Goal: Information Seeking & Learning: Learn about a topic

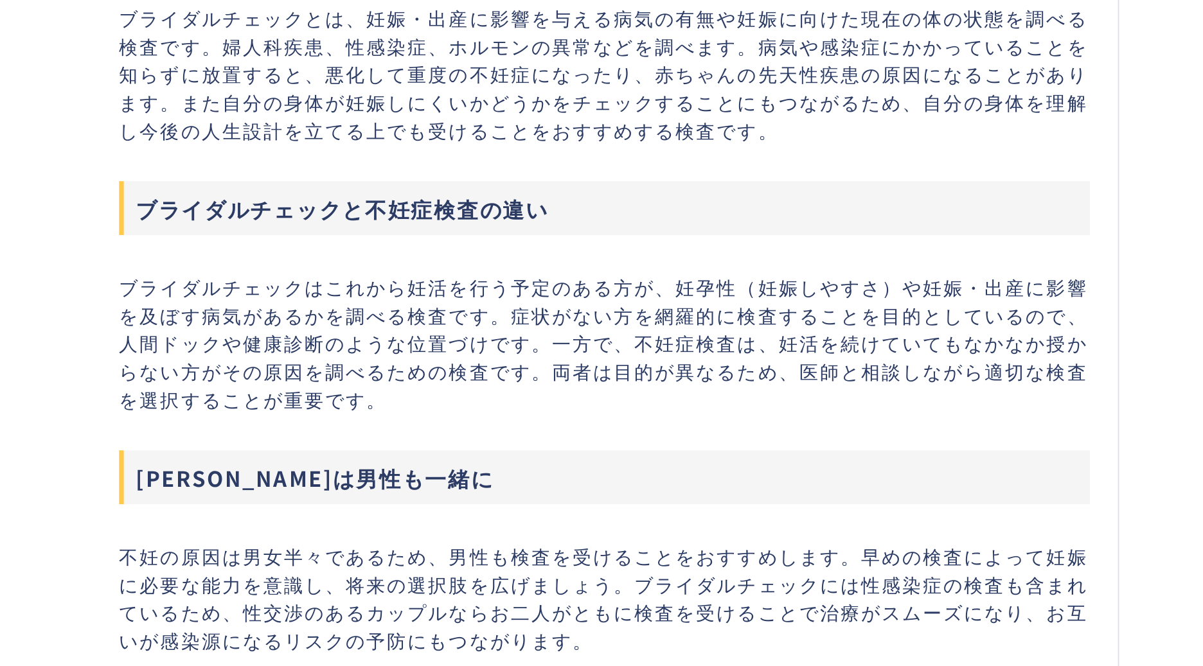
scroll to position [780, 0]
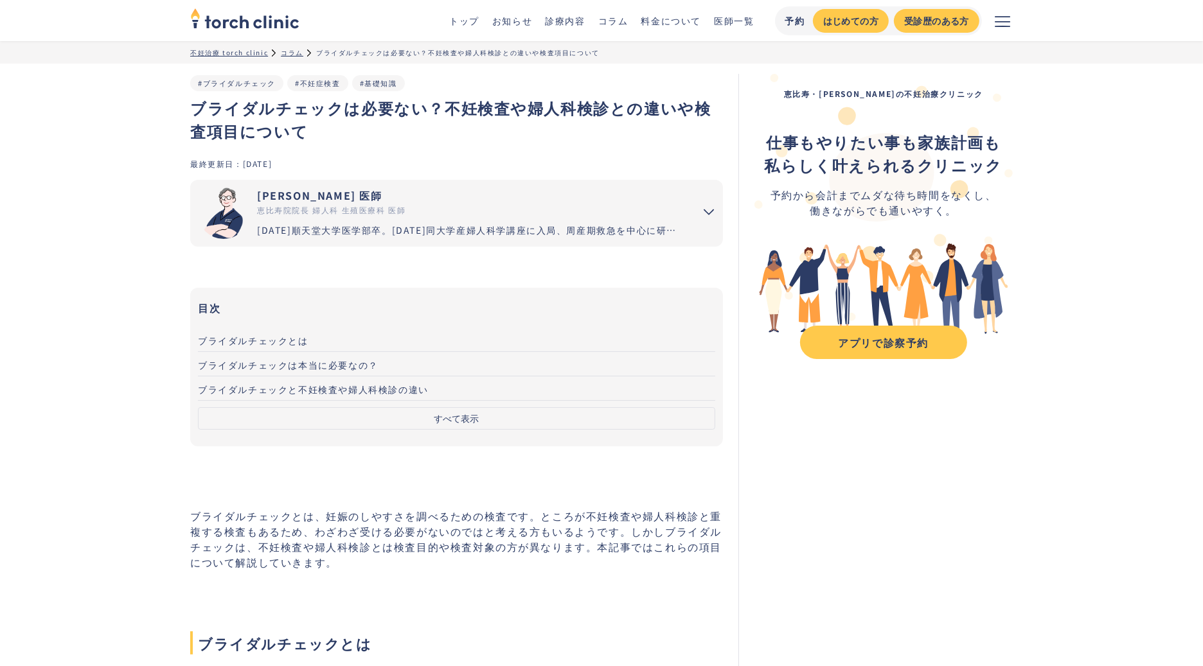
click at [457, 424] on button "すべて表示" at bounding box center [456, 418] width 517 height 22
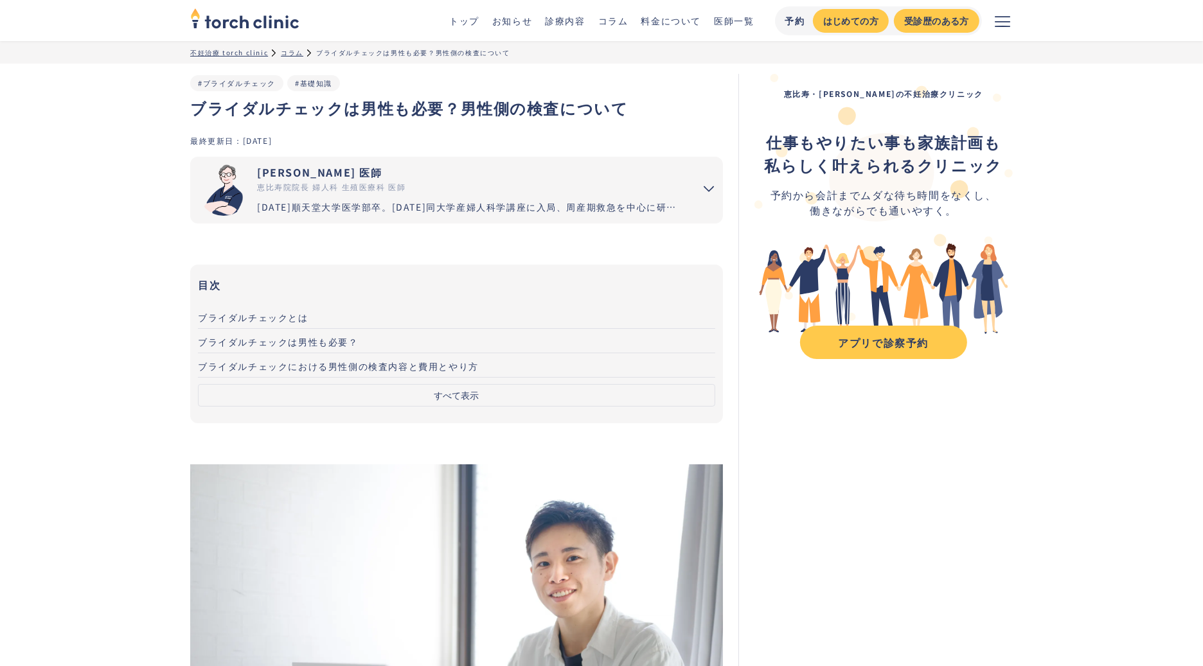
click at [448, 395] on button "すべて表示" at bounding box center [456, 395] width 517 height 22
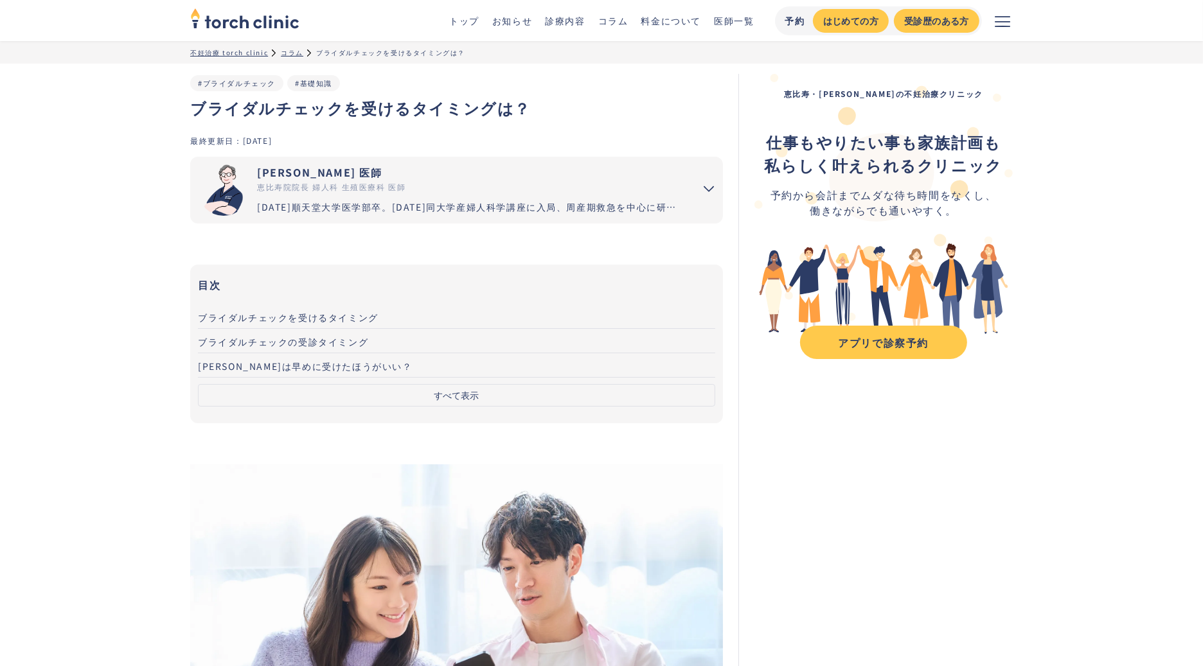
click at [508, 387] on button "すべて表示" at bounding box center [456, 395] width 517 height 22
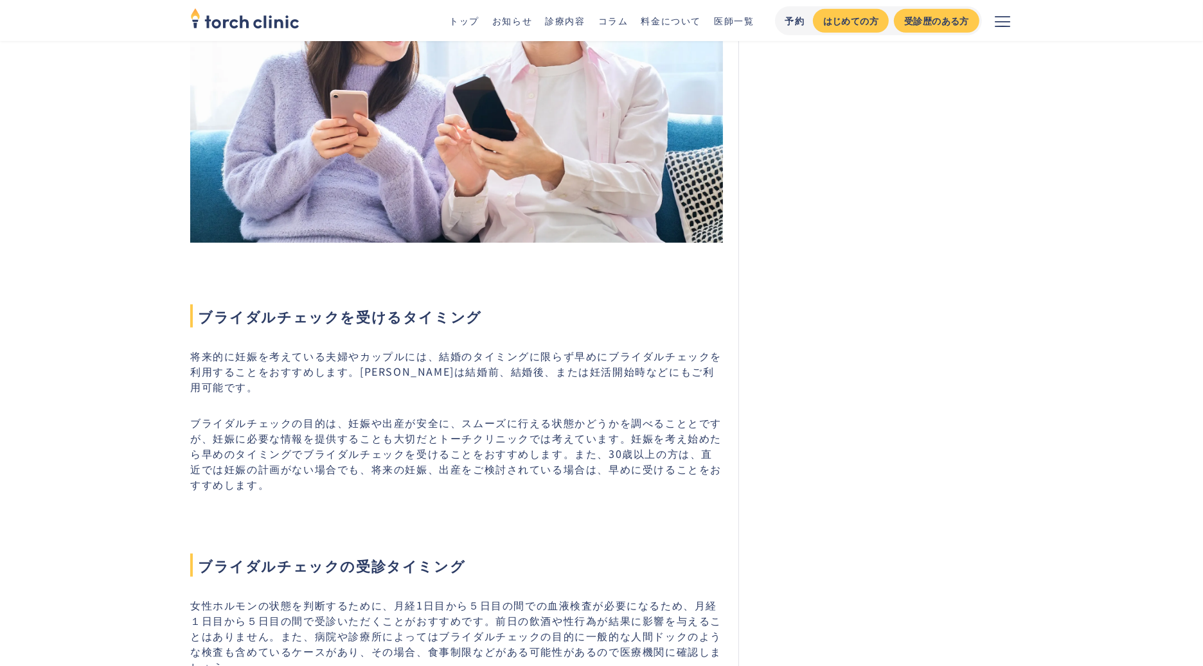
scroll to position [799, 0]
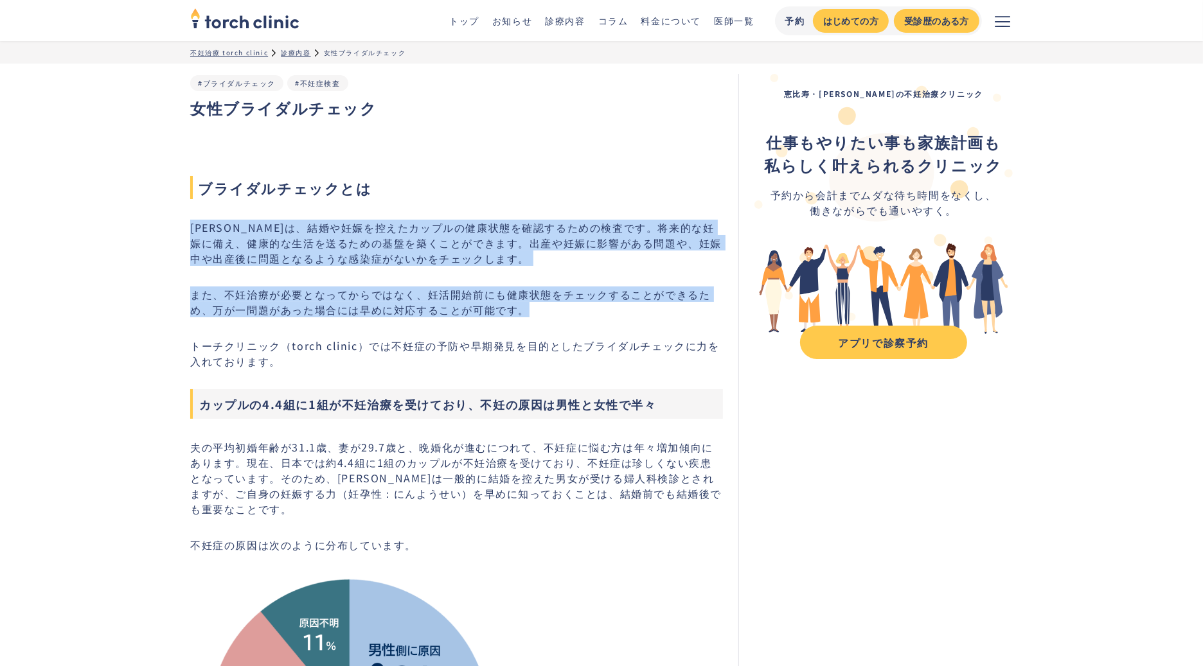
drag, startPoint x: 191, startPoint y: 225, endPoint x: 700, endPoint y: 306, distance: 514.6
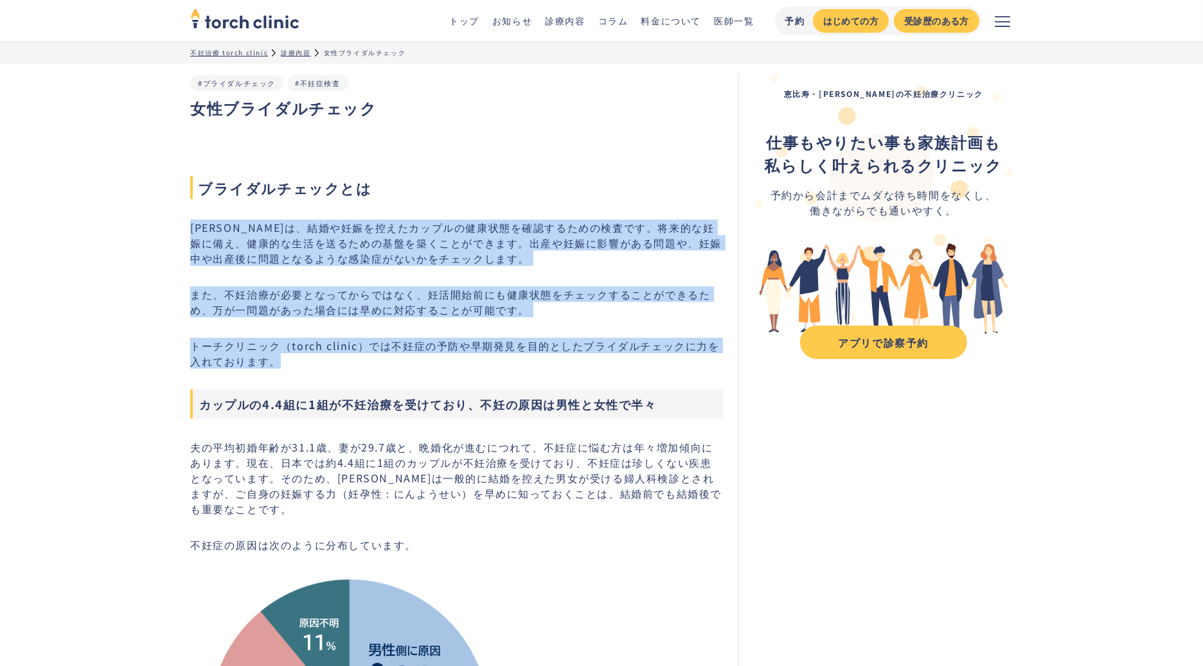
drag, startPoint x: 271, startPoint y: 364, endPoint x: 188, endPoint y: 227, distance: 160.9
copy div "ブライダルチェックは、結婚や妊娠を控えたカップルの健康状態を確認するための検査です。将来的な妊娠に備え、健康的な生活を送るための基盤を築くことができます。出産…"
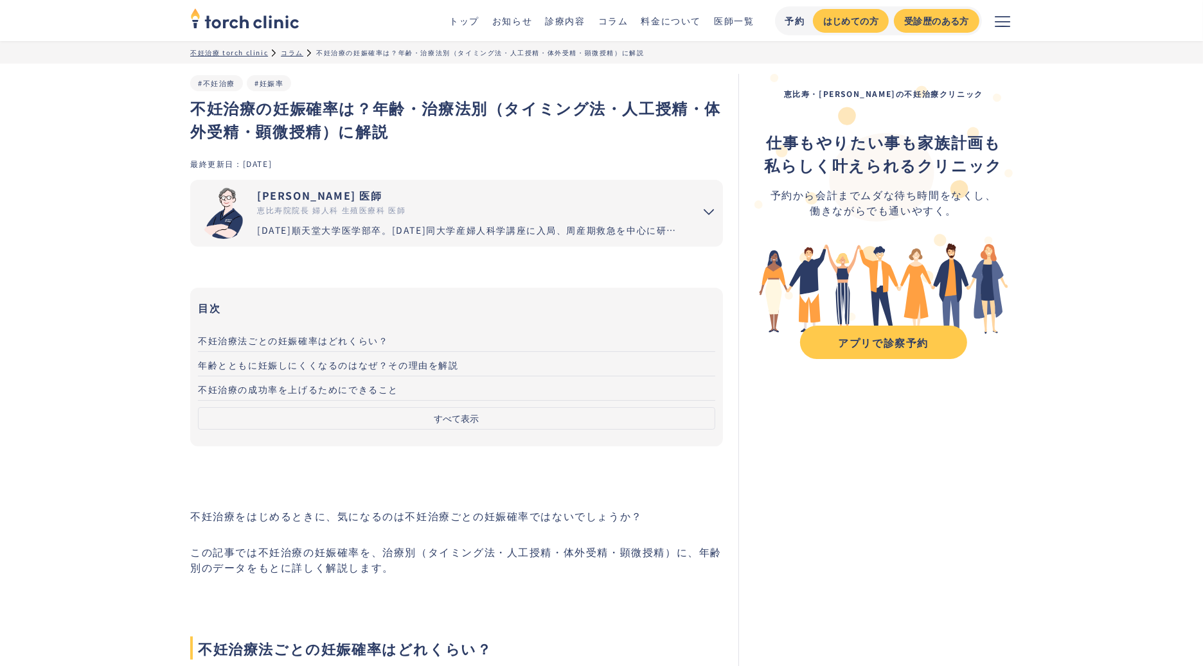
scroll to position [1, 0]
click at [463, 414] on button "すべて表示" at bounding box center [456, 418] width 517 height 22
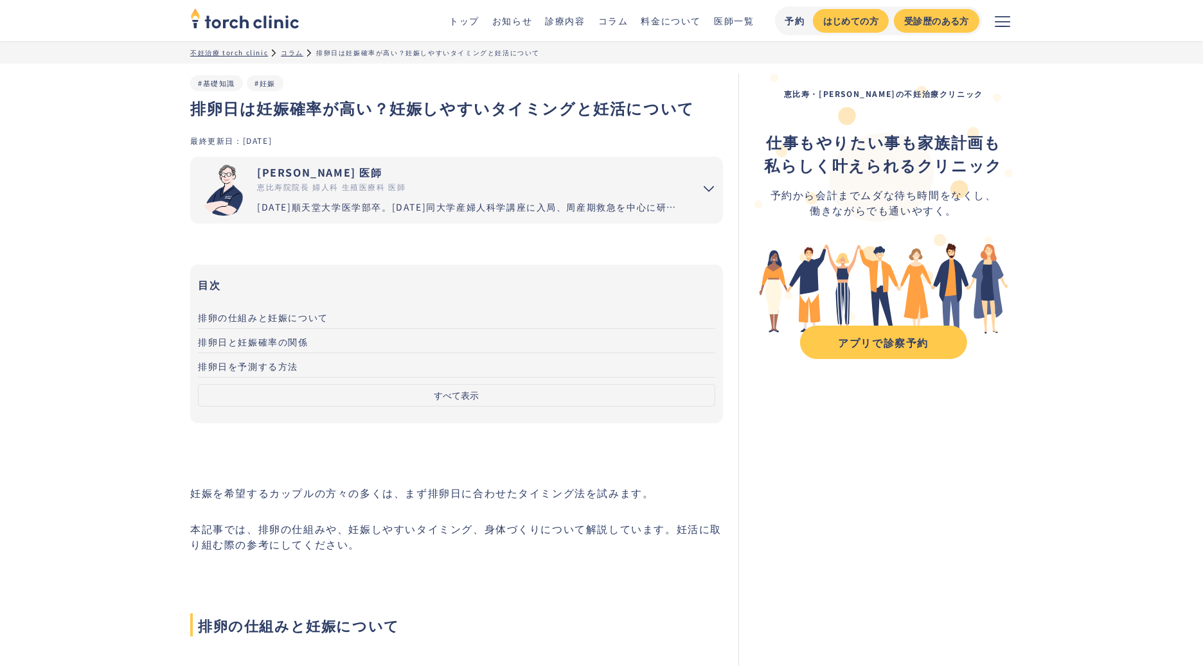
click at [463, 391] on button "すべて表示" at bounding box center [456, 395] width 517 height 22
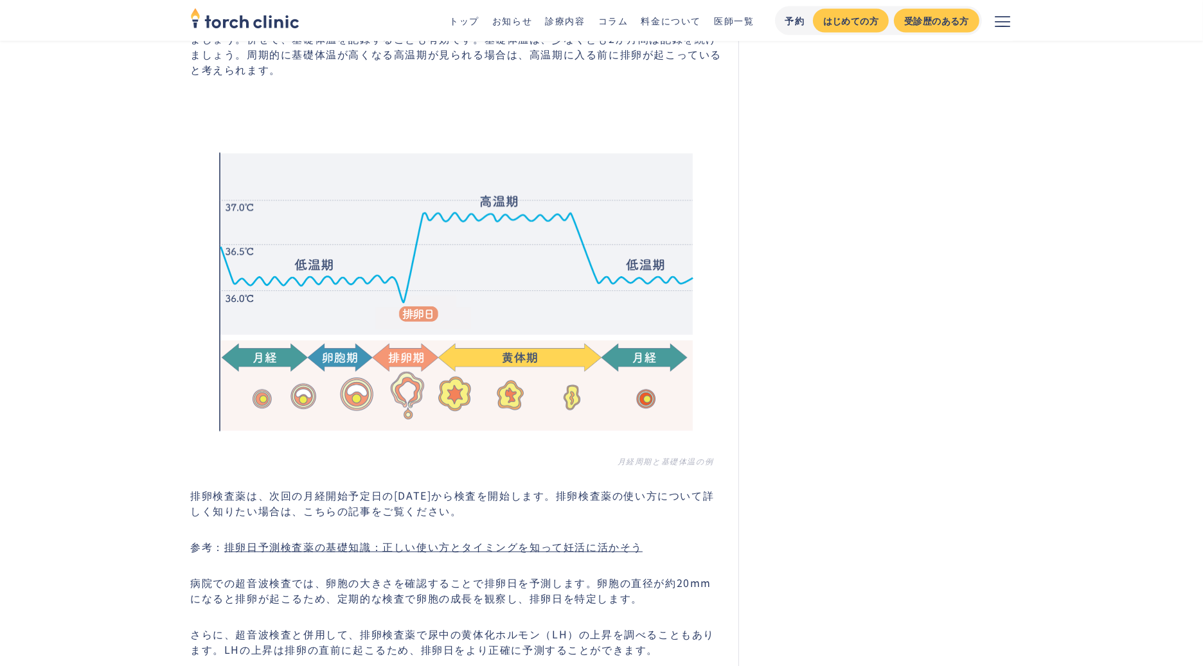
scroll to position [2268, 0]
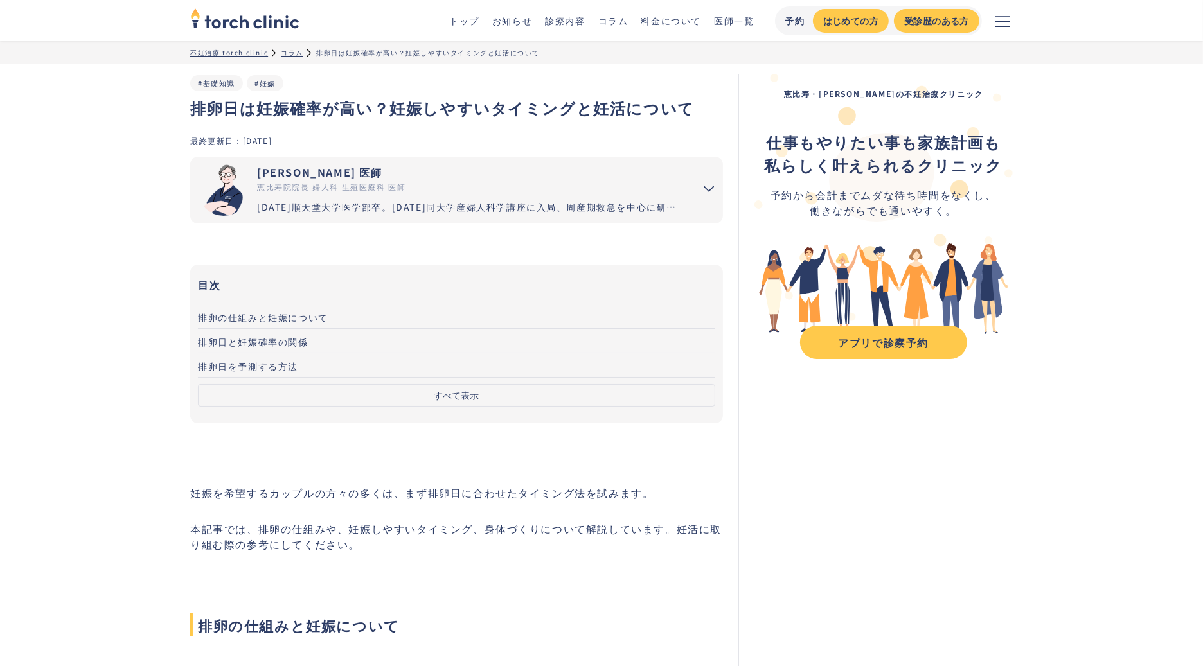
click at [495, 397] on button "すべて表示" at bounding box center [456, 395] width 517 height 22
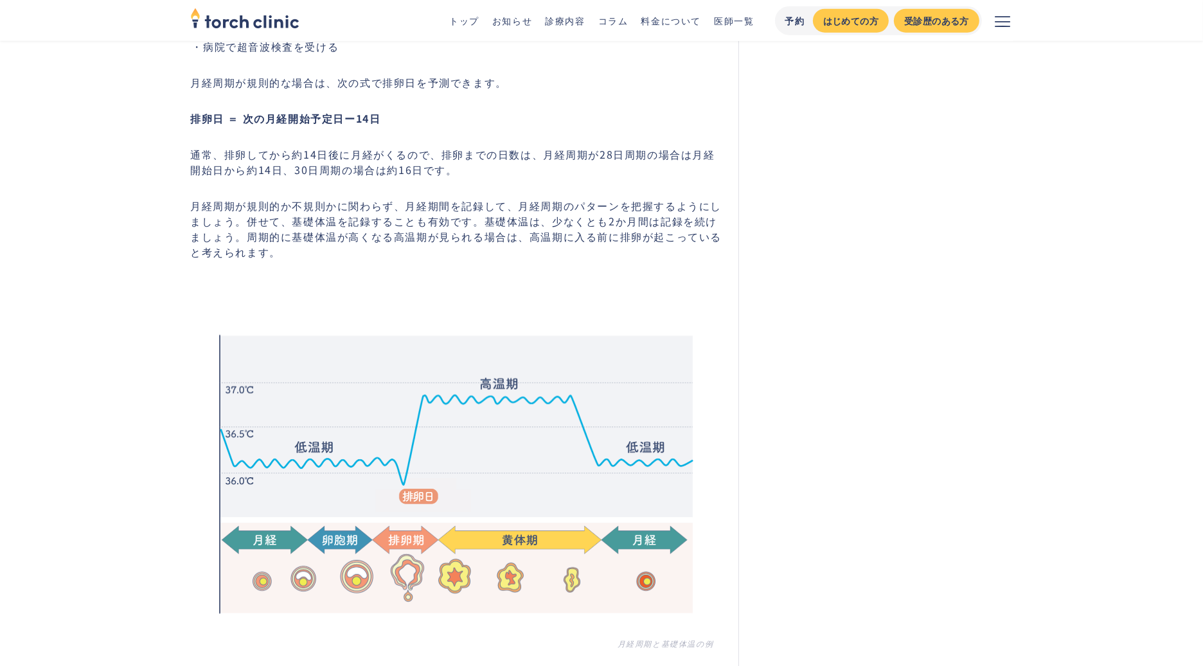
scroll to position [2076, 0]
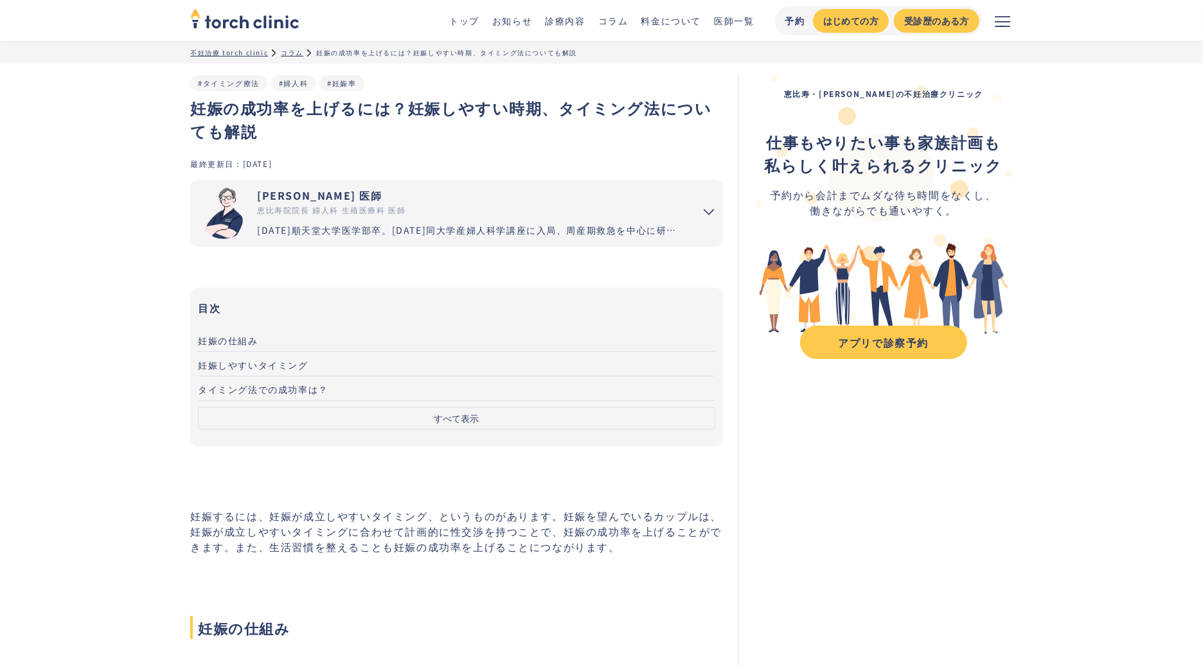
click at [486, 418] on button "すべて表示" at bounding box center [456, 418] width 517 height 22
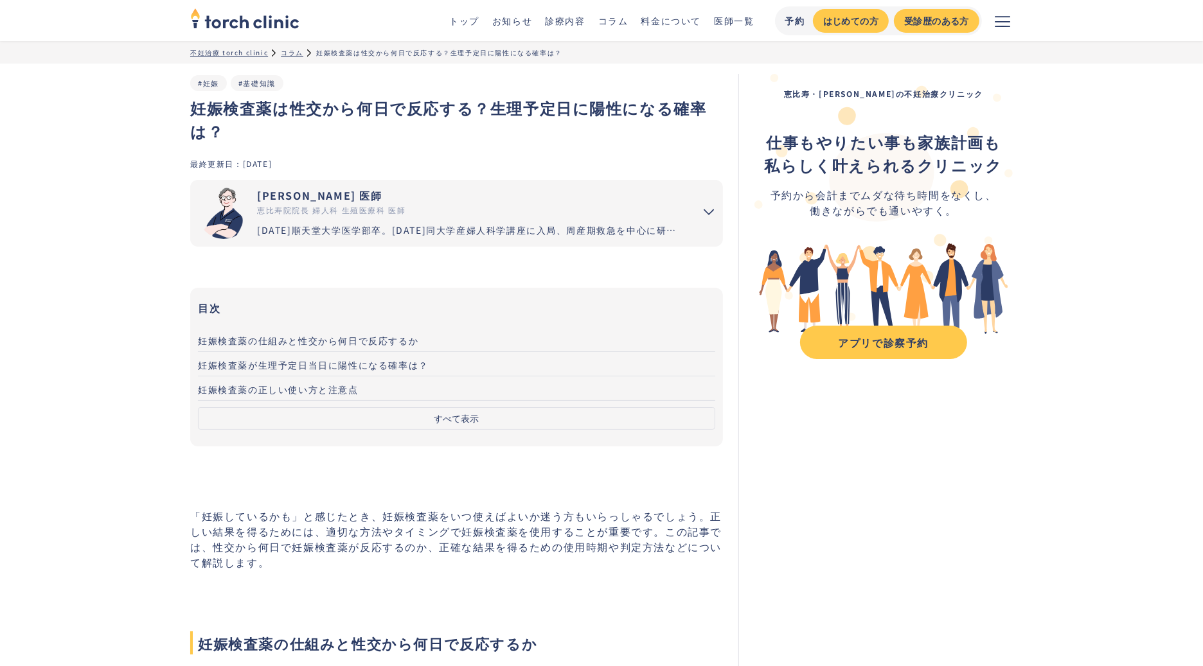
click at [448, 417] on button "すべて表示" at bounding box center [456, 418] width 517 height 22
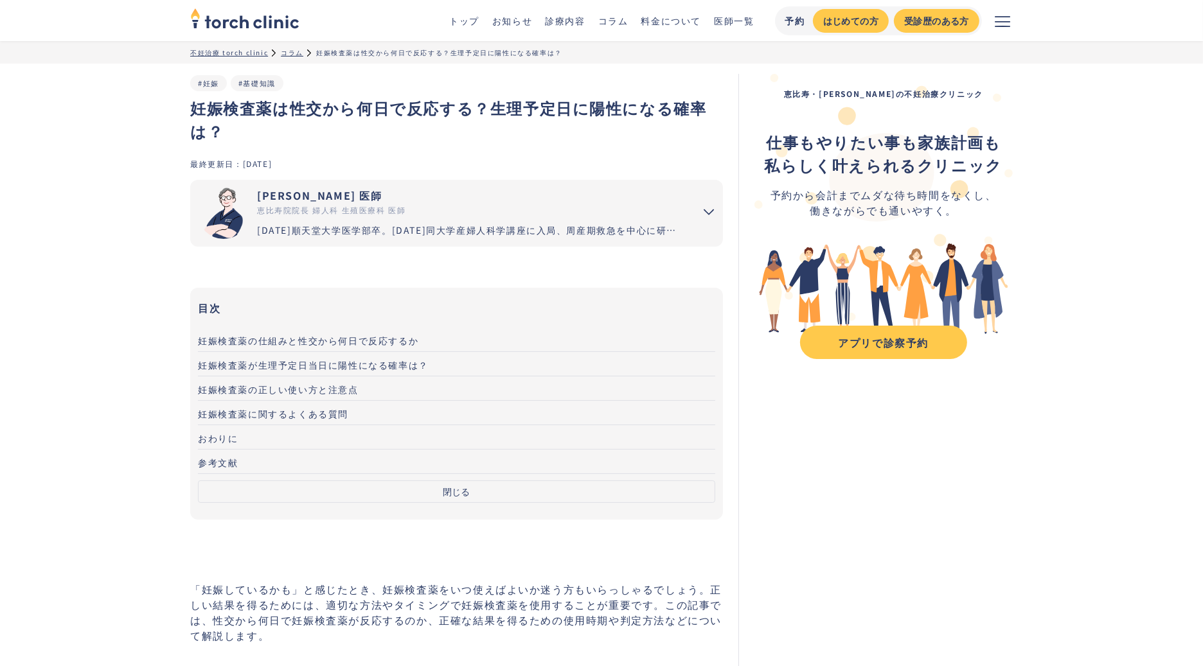
click at [193, 108] on h1 "妊娠検査薬は性交から何日で反応する？生理予定日に陽性になる確率は？" at bounding box center [456, 119] width 533 height 46
drag, startPoint x: 194, startPoint y: 107, endPoint x: 272, endPoint y: 111, distance: 77.9
click at [272, 111] on h1 "妊娠検査薬は性交から何日で反応する？生理予定日に陽性になる確率は？" at bounding box center [456, 119] width 533 height 46
drag, startPoint x: 190, startPoint y: 105, endPoint x: 268, endPoint y: 111, distance: 78.6
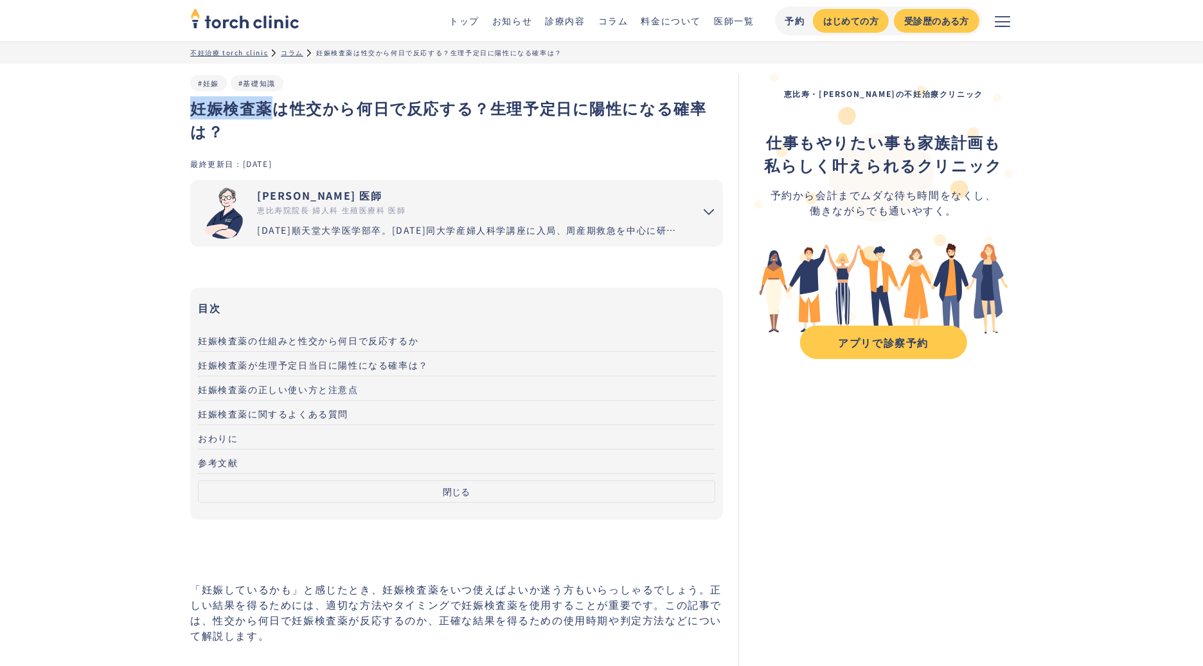
click at [268, 111] on h1 "妊娠検査薬は性交から何日で反応する？生理予定日に陽性になる確率は？" at bounding box center [456, 119] width 533 height 46
copy h1 "妊娠検査薬"
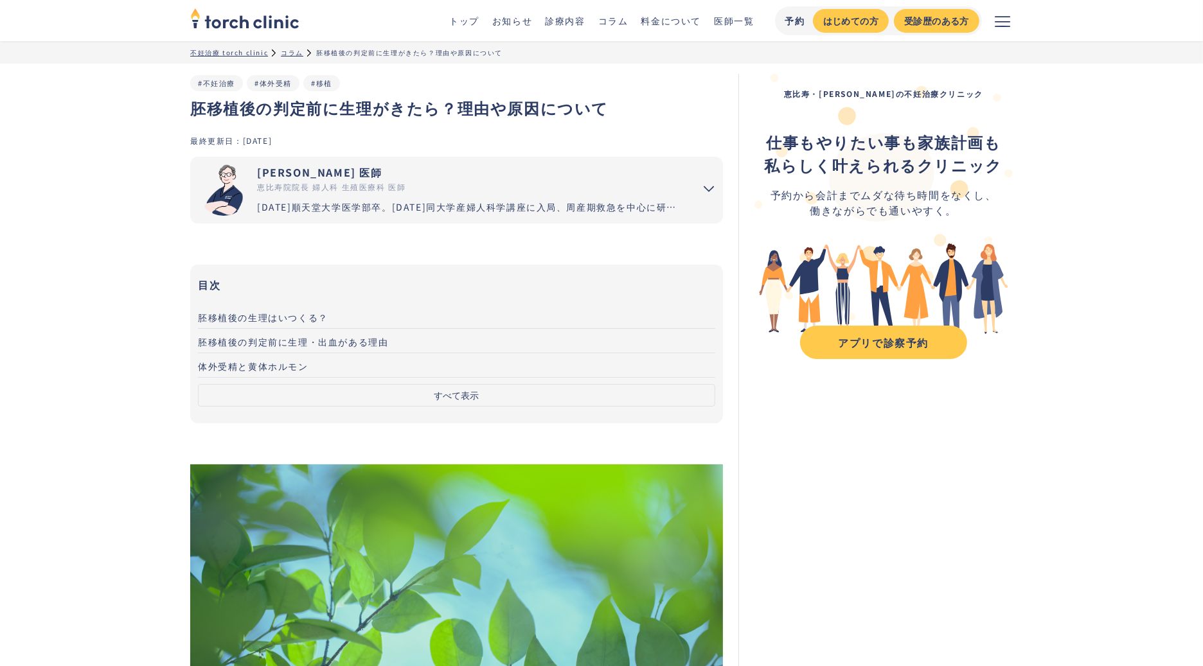
click at [482, 394] on button "すべて表示" at bounding box center [456, 395] width 517 height 22
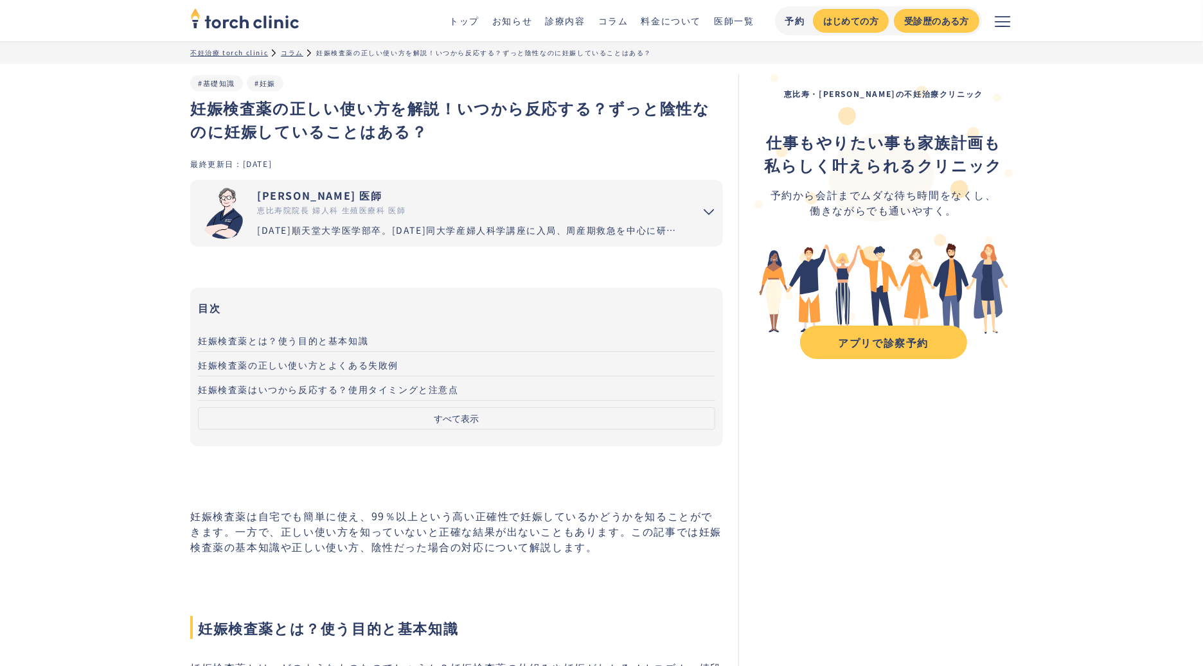
click at [508, 421] on button "すべて表示" at bounding box center [456, 418] width 517 height 22
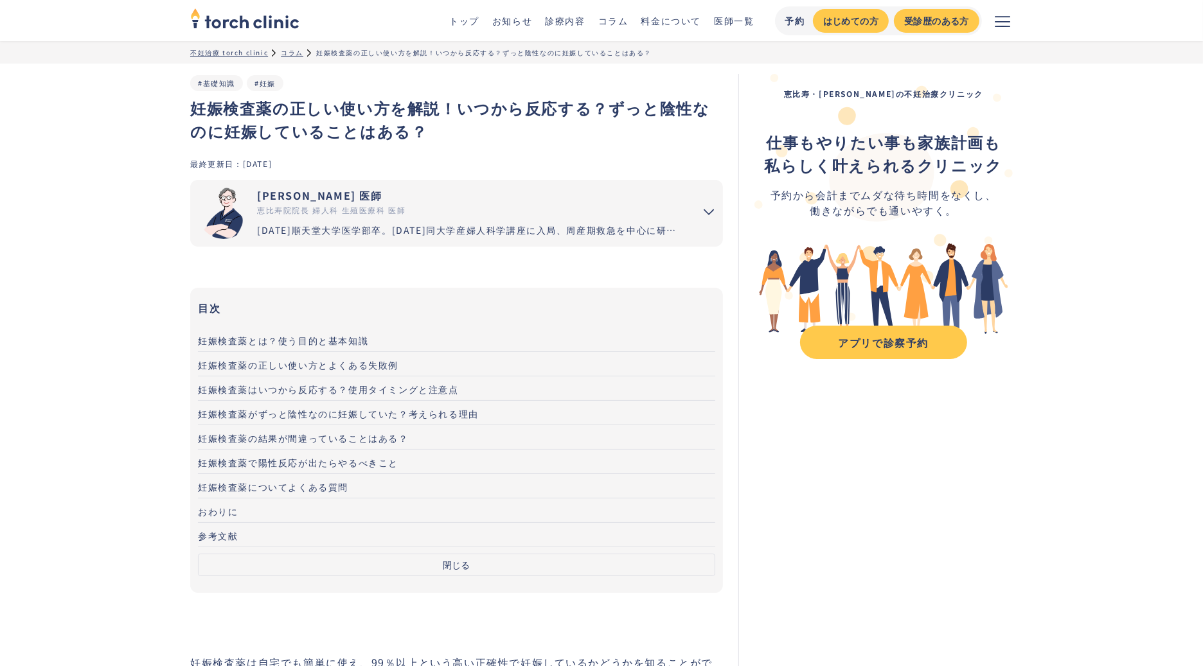
click at [428, 392] on span "妊娠検査薬はいつから反応する？使用タイミングと注意点" at bounding box center [328, 389] width 261 height 13
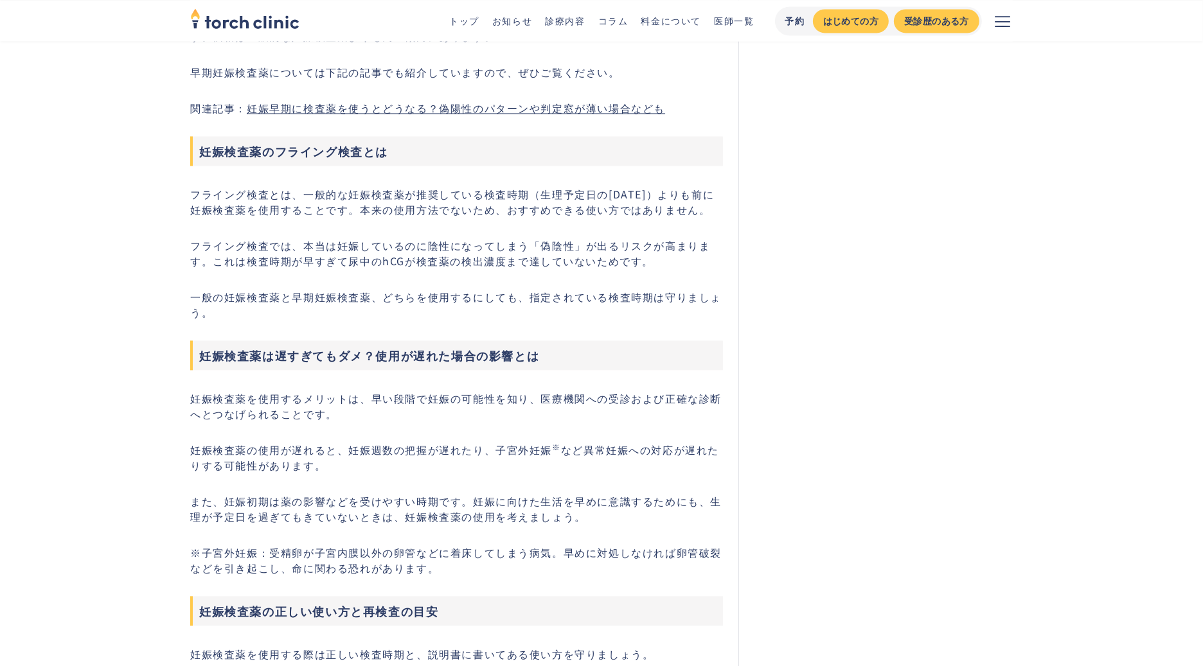
scroll to position [3152, 0]
